Goal: Transaction & Acquisition: Purchase product/service

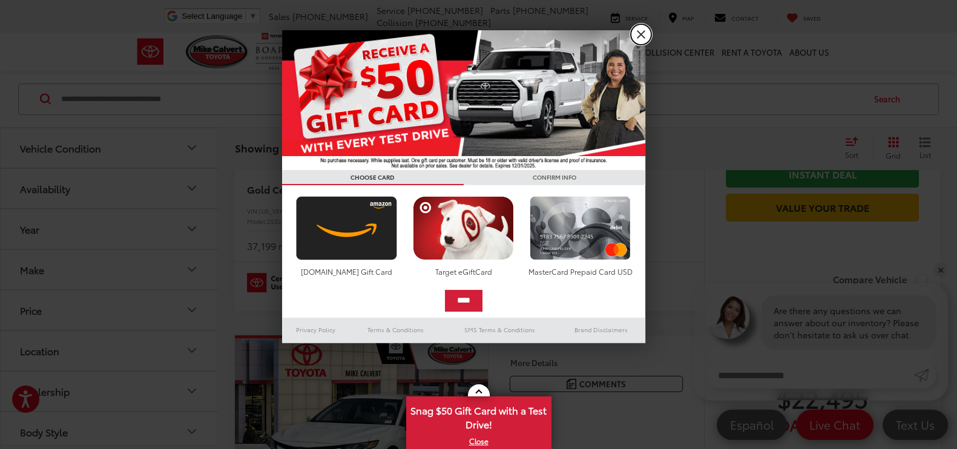
click at [648, 38] on link "X" at bounding box center [641, 34] width 21 height 21
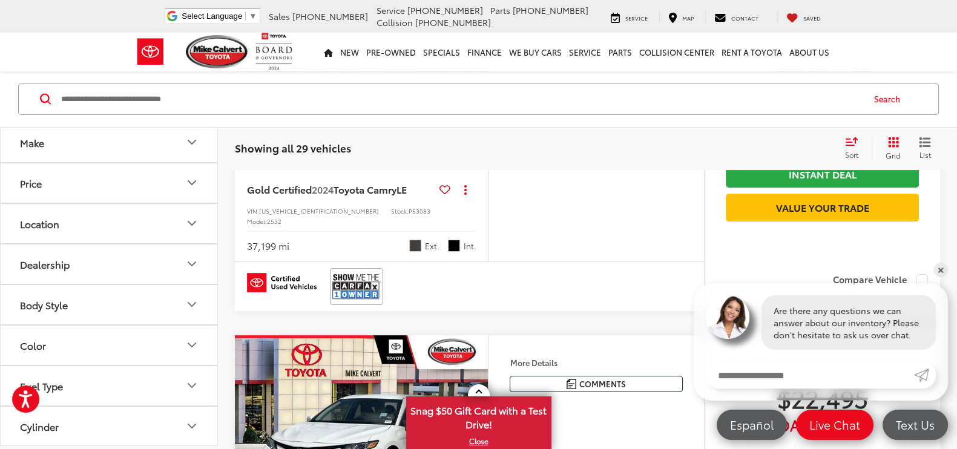
scroll to position [151, 0]
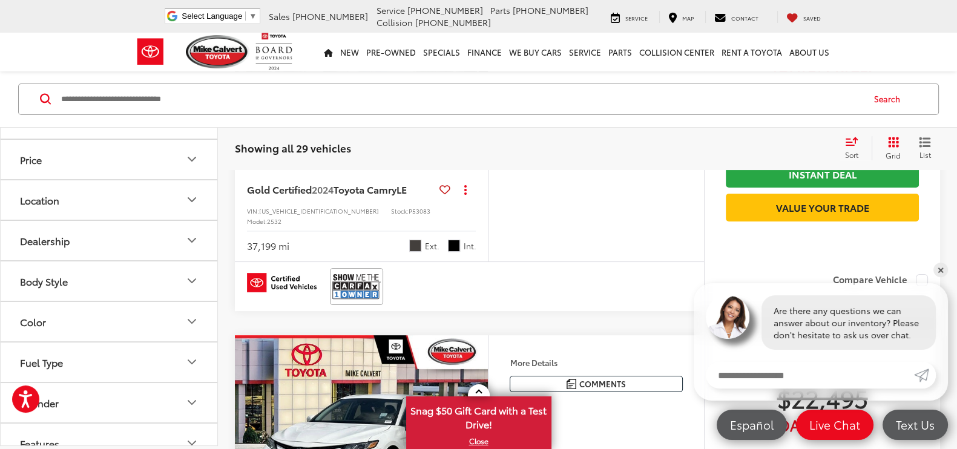
click at [189, 283] on icon "Body Style" at bounding box center [192, 281] width 15 height 15
click at [68, 312] on label "4D Sedan (29)" at bounding box center [52, 310] width 74 height 20
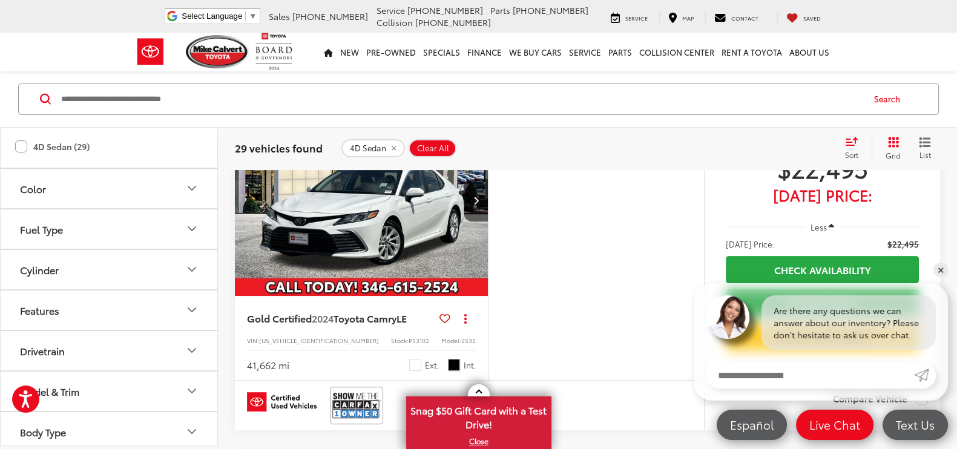
scroll to position [318, 0]
click at [188, 260] on icon "Cylinder" at bounding box center [192, 266] width 15 height 15
click at [26, 293] on label "4 (28)" at bounding box center [35, 296] width 41 height 20
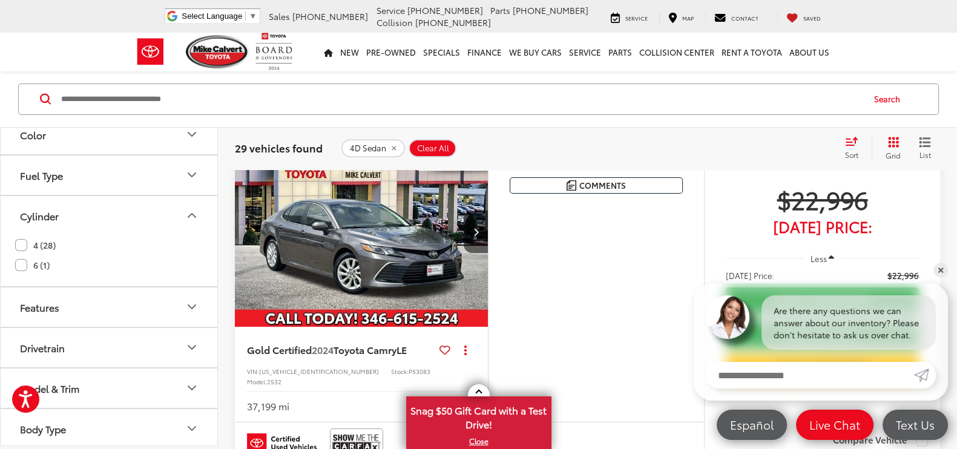
scroll to position [31, 0]
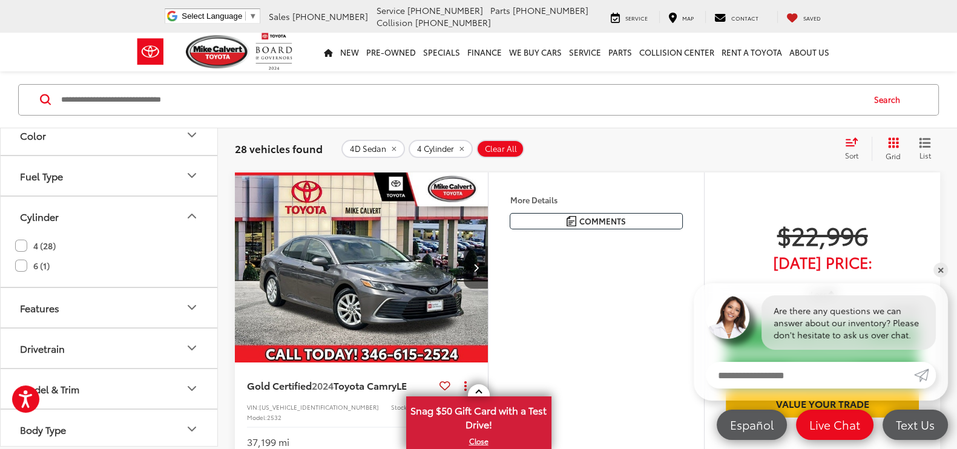
click at [186, 346] on icon "Drivetrain" at bounding box center [192, 348] width 15 height 15
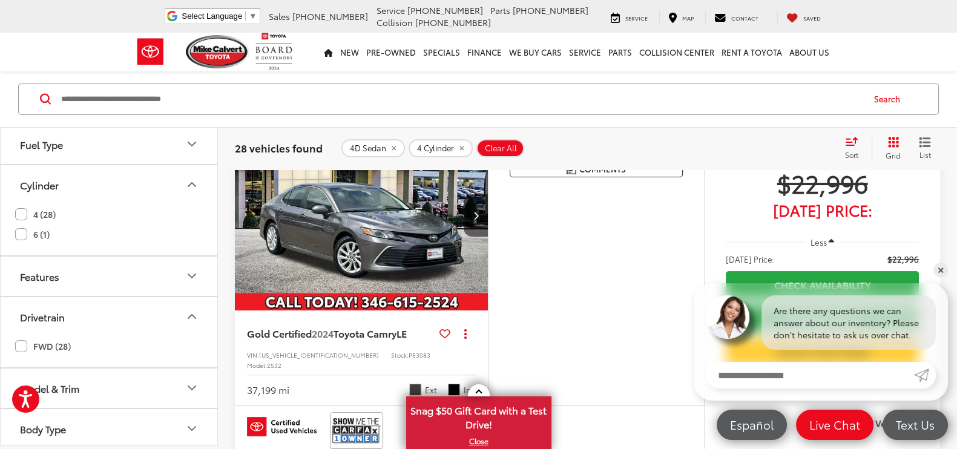
scroll to position [107, 0]
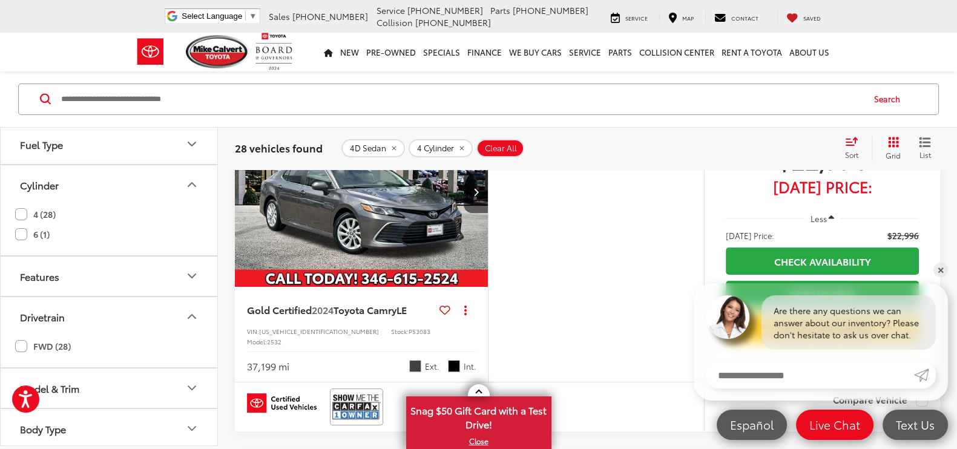
click at [53, 344] on label "FWD (28)" at bounding box center [43, 346] width 56 height 20
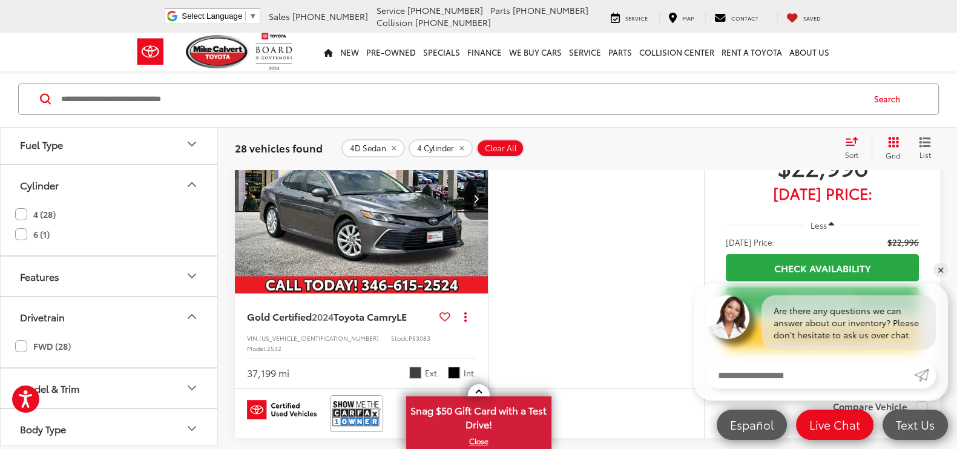
scroll to position [31, 0]
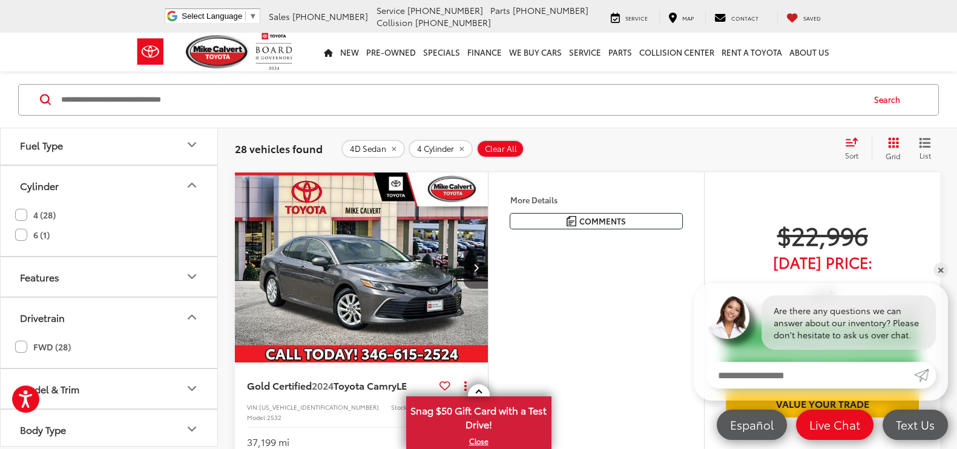
click at [82, 385] on button "Model & Trim" at bounding box center [110, 388] width 218 height 39
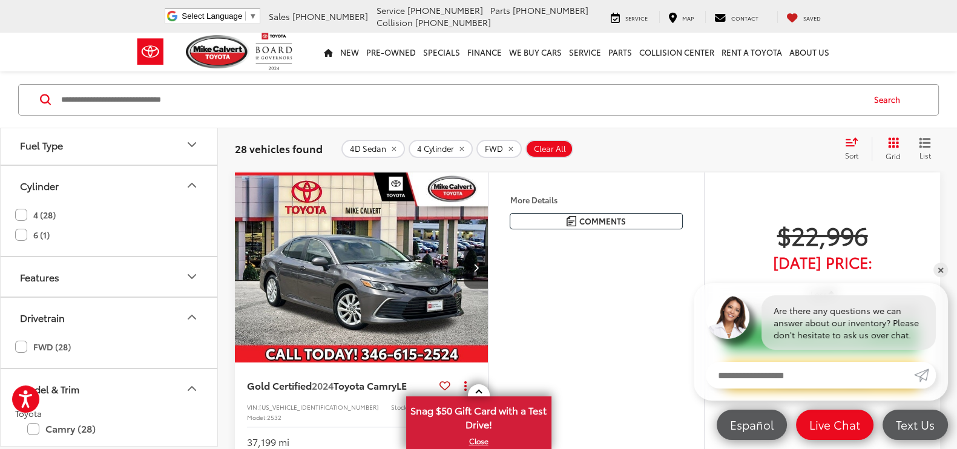
scroll to position [444, 0]
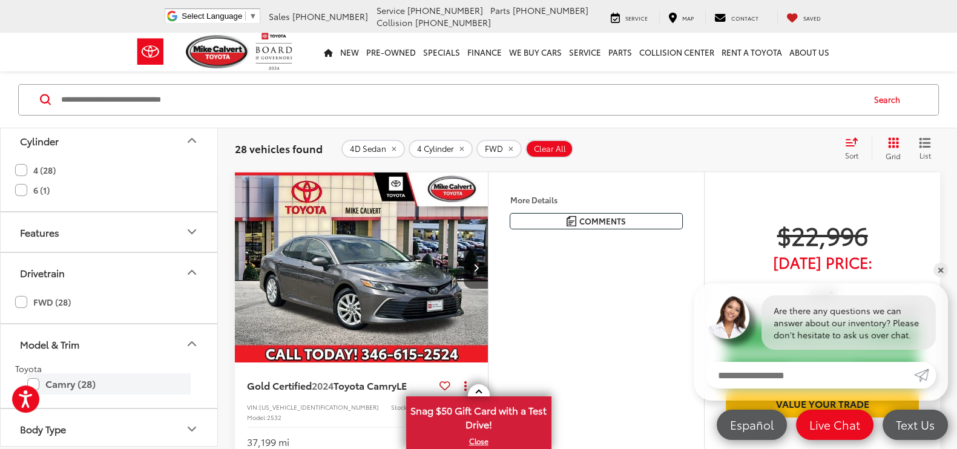
click at [77, 383] on label "Camry (28)" at bounding box center [108, 383] width 163 height 21
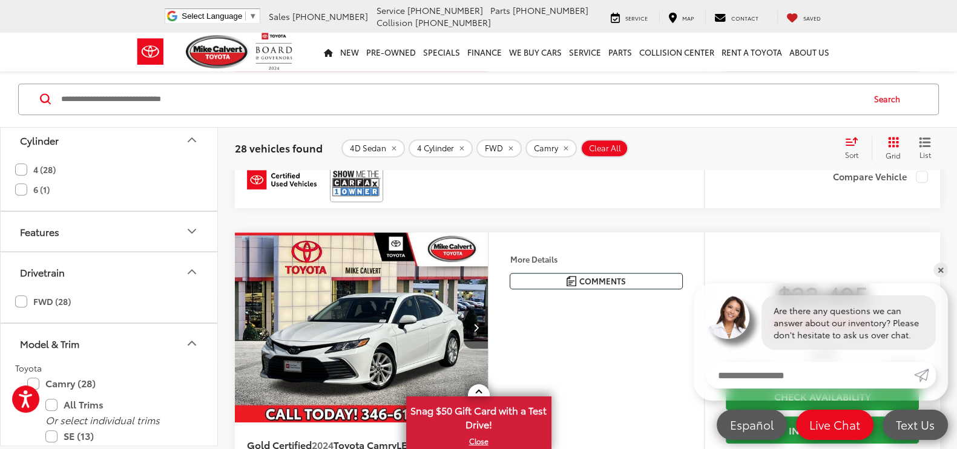
scroll to position [712, 0]
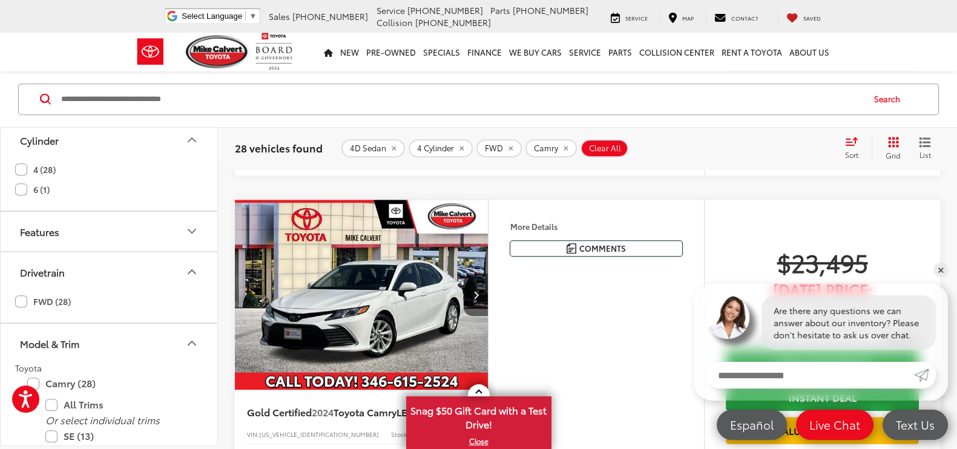
click at [398, 294] on img "2024 Toyota Camry LE 0" at bounding box center [361, 295] width 255 height 191
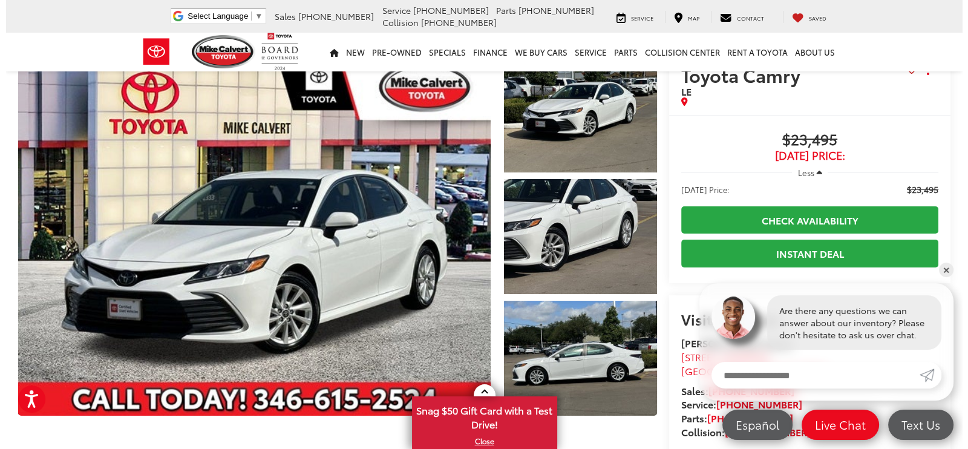
scroll to position [75, 0]
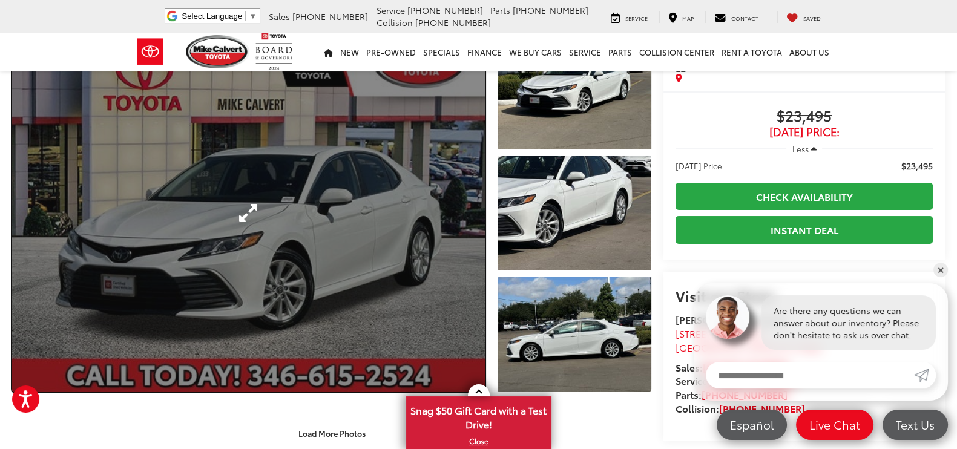
click at [332, 219] on link "Expand Photo 0" at bounding box center [248, 213] width 473 height 358
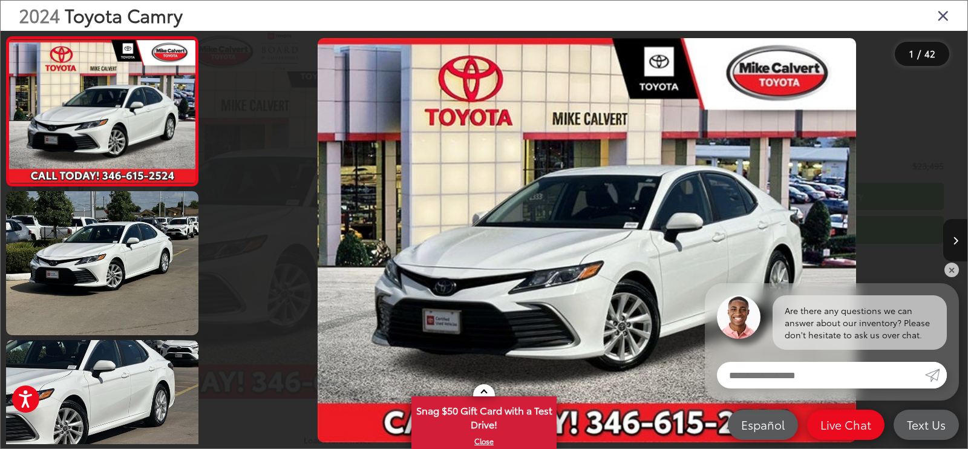
click at [954, 238] on icon "Next image" at bounding box center [955, 241] width 5 height 8
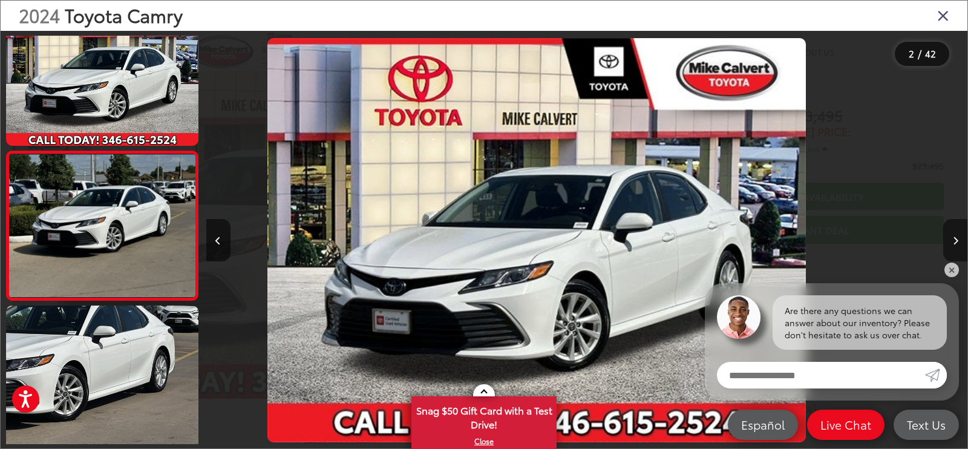
scroll to position [55, 0]
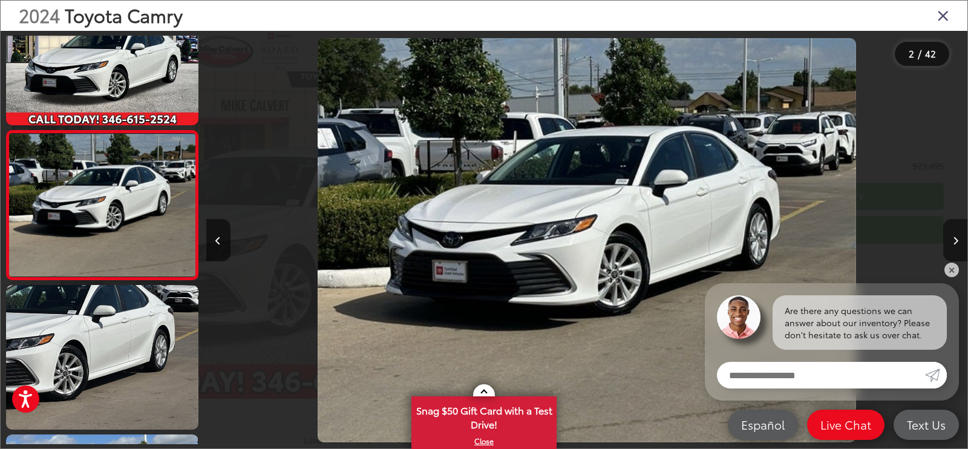
click at [954, 238] on icon "Next image" at bounding box center [955, 241] width 5 height 8
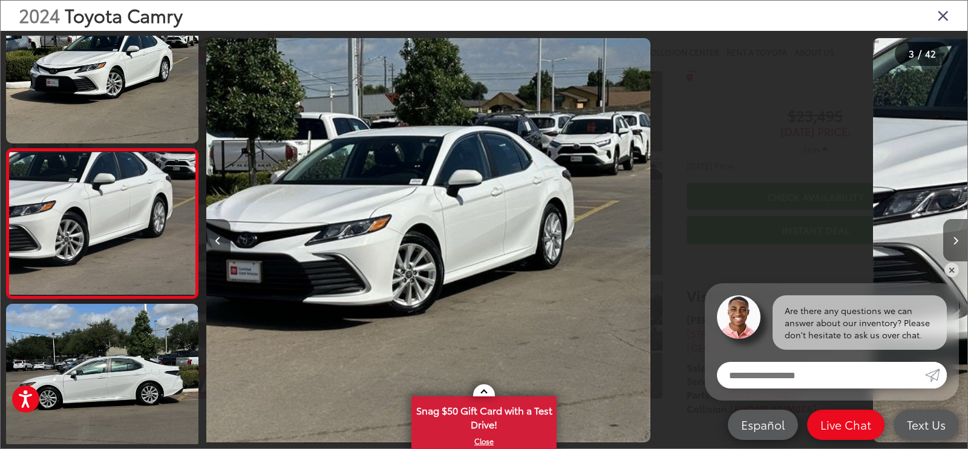
scroll to position [204, 0]
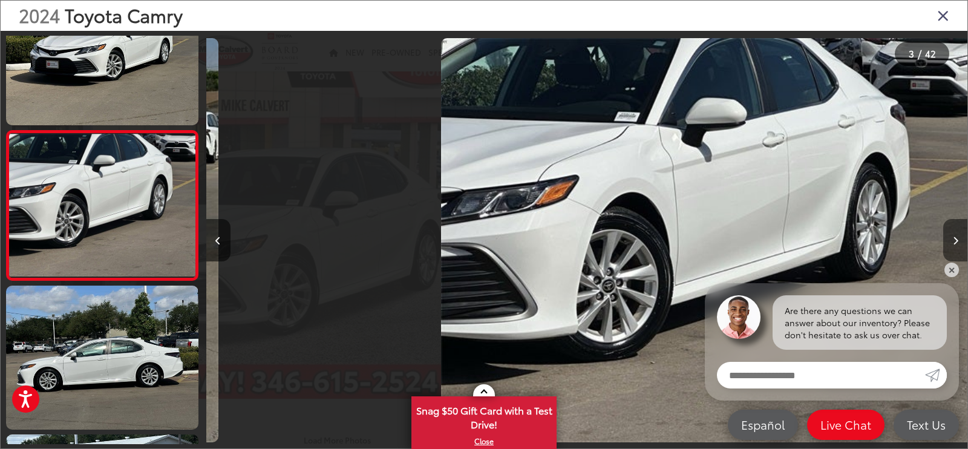
click at [954, 238] on icon "Next image" at bounding box center [955, 241] width 5 height 8
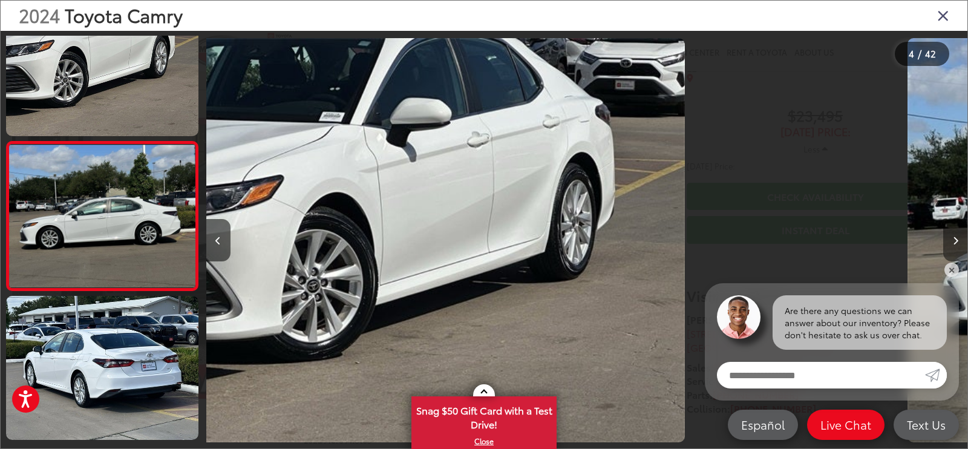
scroll to position [354, 0]
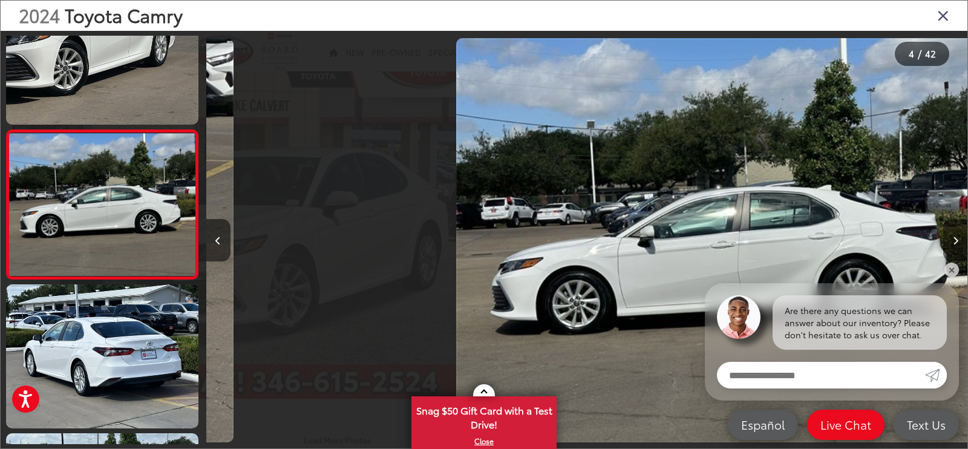
click at [954, 238] on icon "Next image" at bounding box center [955, 241] width 5 height 8
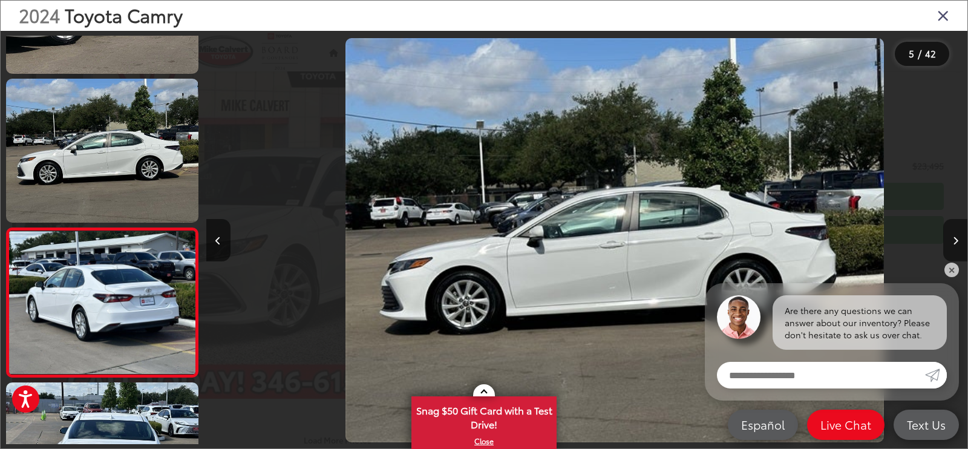
scroll to position [0, 0]
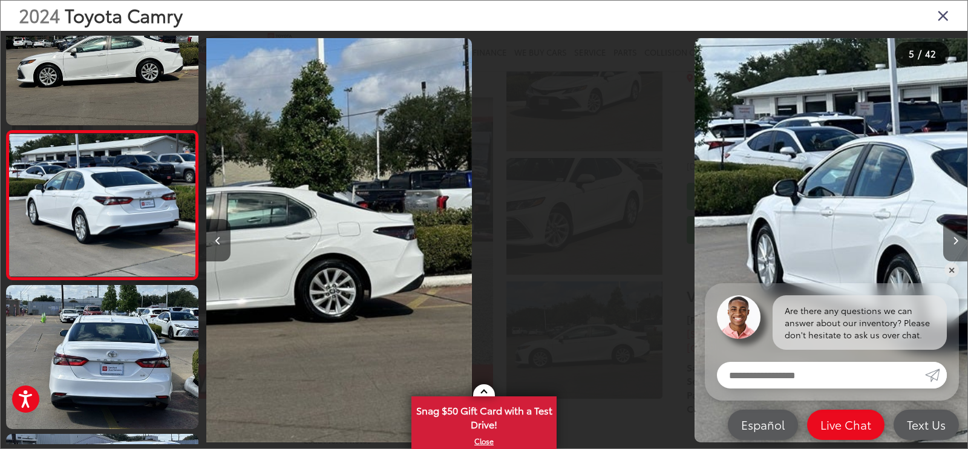
click at [954, 238] on icon "Next image" at bounding box center [955, 241] width 5 height 8
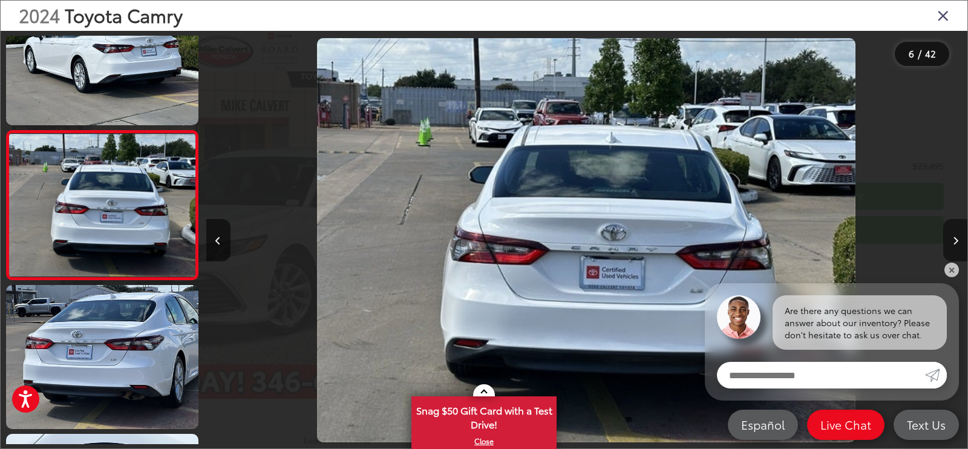
click at [954, 238] on icon "Next image" at bounding box center [955, 241] width 5 height 8
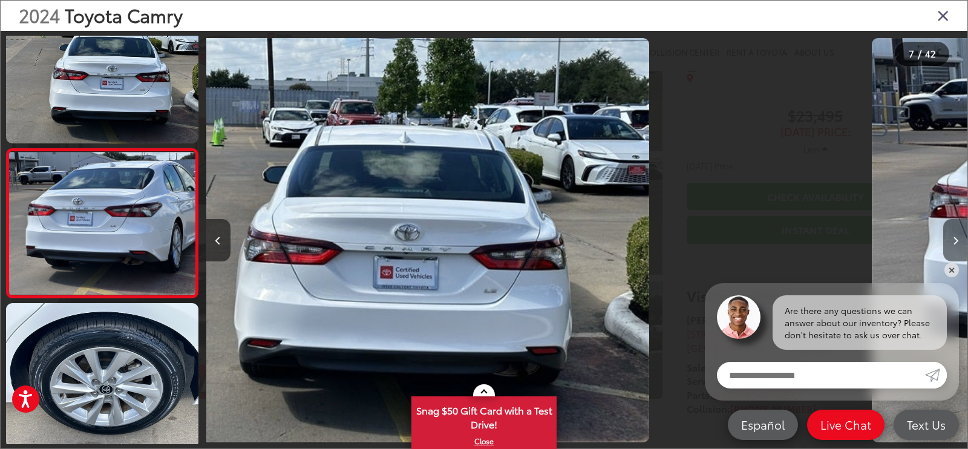
scroll to position [800, 0]
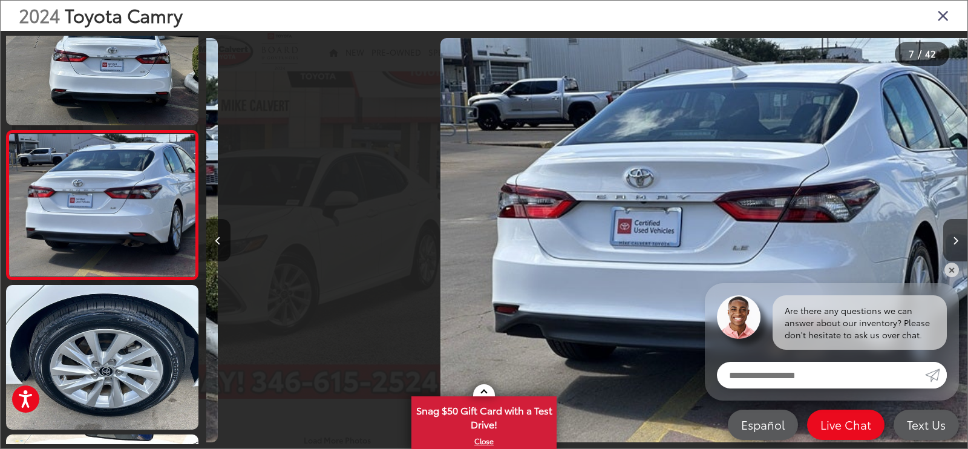
click at [954, 238] on icon "Next image" at bounding box center [955, 241] width 5 height 8
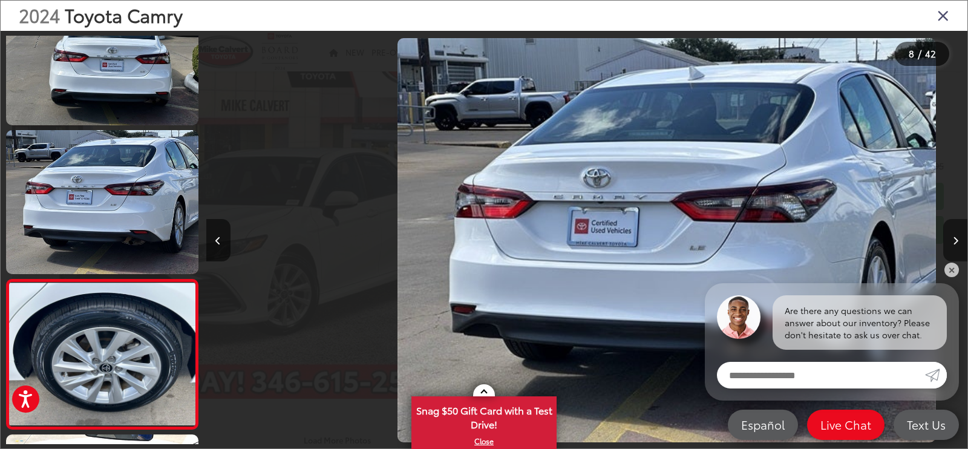
scroll to position [826, 0]
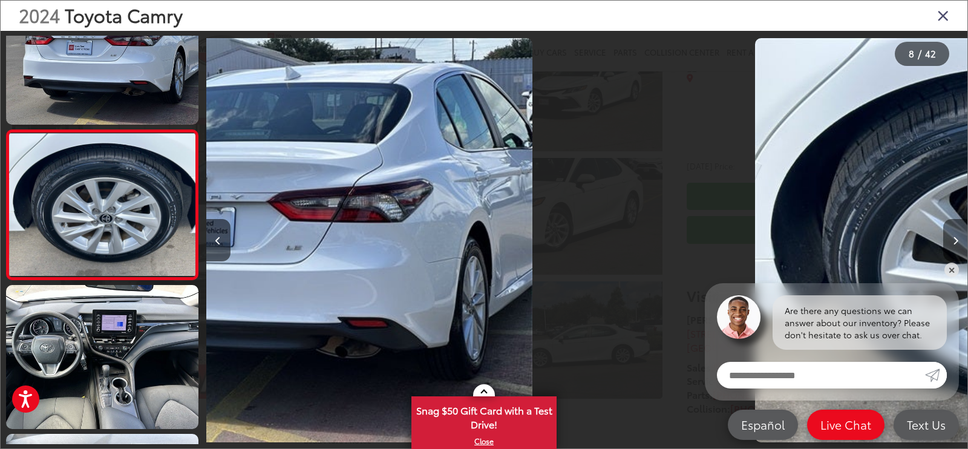
click at [954, 238] on icon "Next image" at bounding box center [955, 241] width 5 height 8
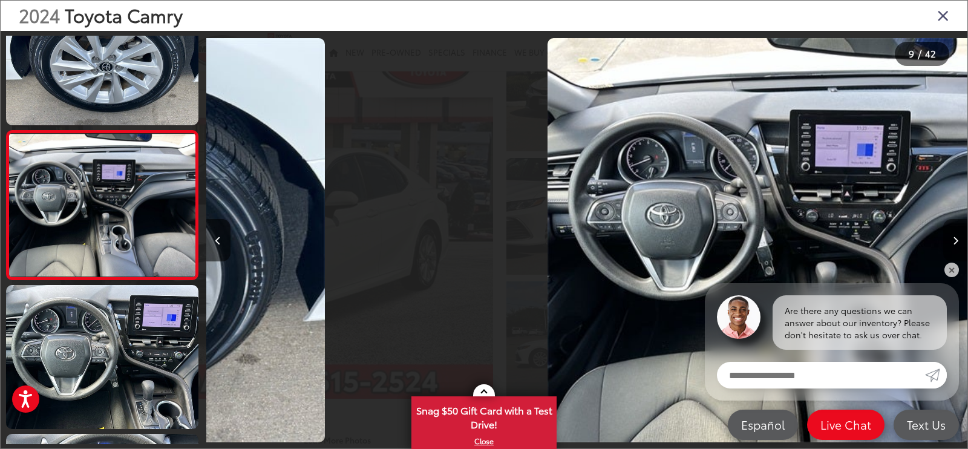
click at [954, 238] on icon "Next image" at bounding box center [955, 241] width 5 height 8
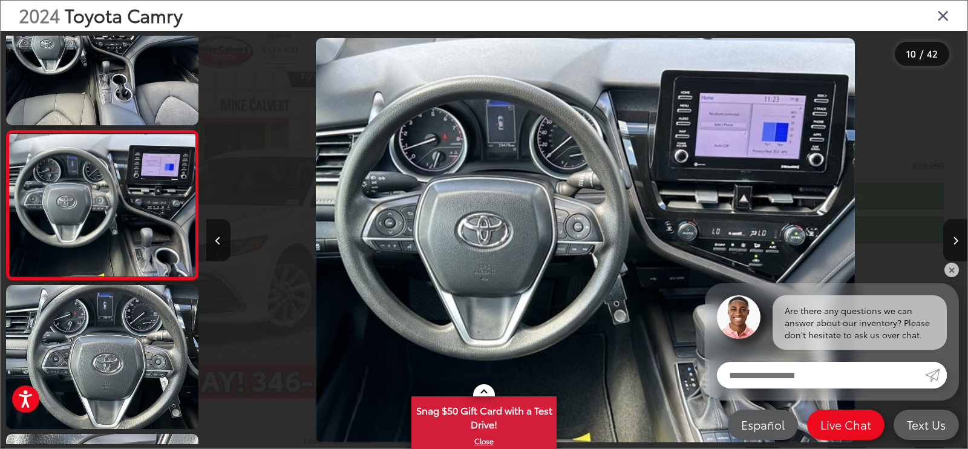
click at [935, 18] on div "2024 Toyota Camry" at bounding box center [484, 16] width 967 height 30
click at [944, 13] on icon "Close gallery" at bounding box center [944, 15] width 12 height 16
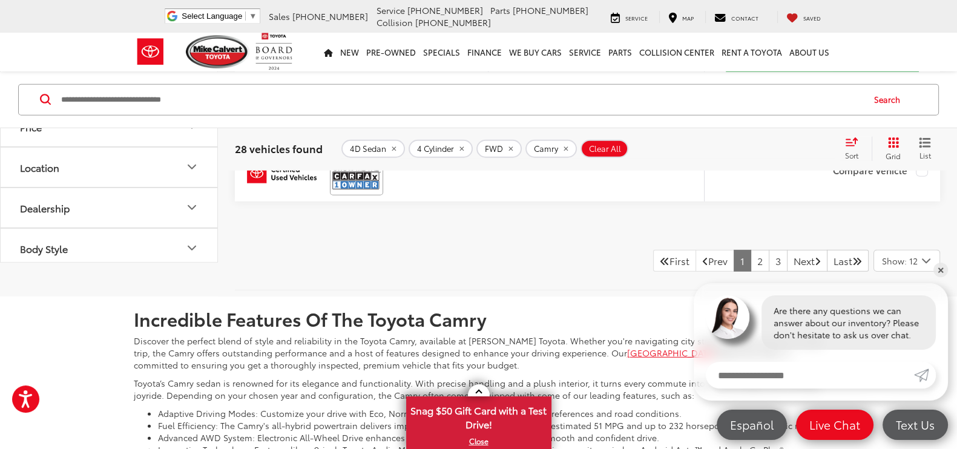
scroll to position [4192, 0]
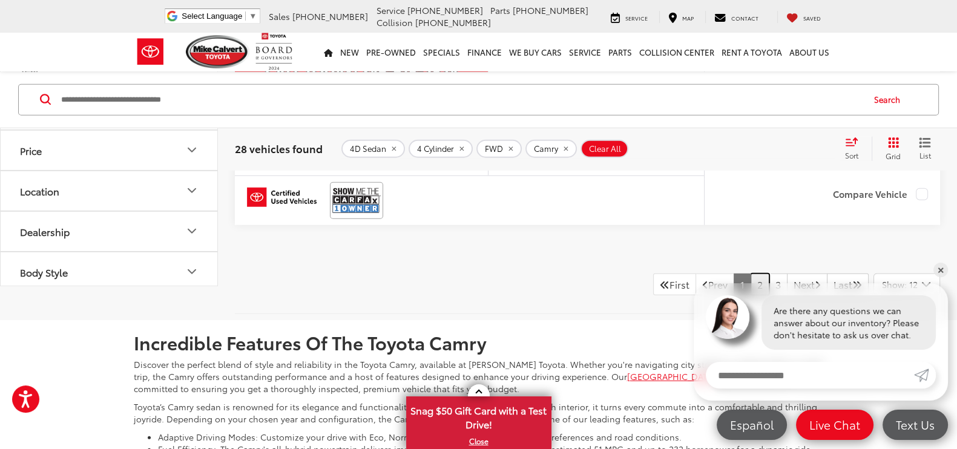
click at [751, 274] on link "2" at bounding box center [760, 285] width 19 height 22
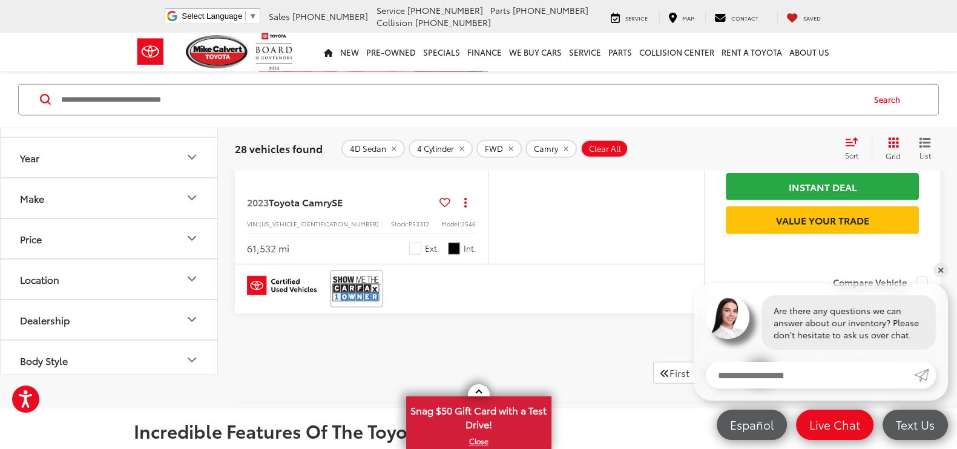
scroll to position [4192, 0]
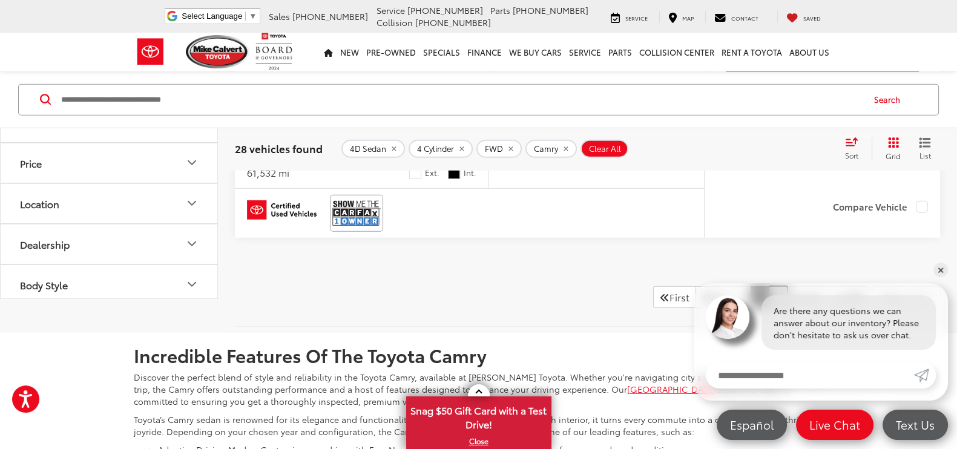
click at [769, 286] on link "3" at bounding box center [778, 297] width 19 height 22
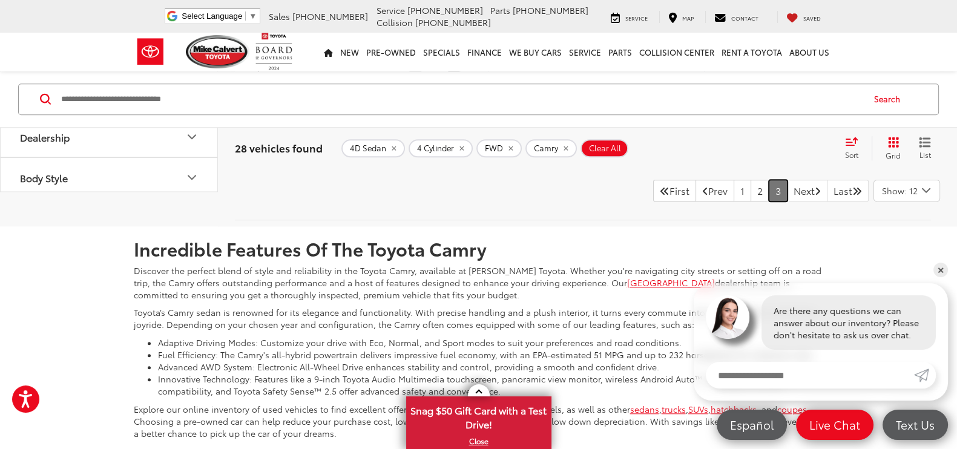
scroll to position [1468, 0]
